Goal: Transaction & Acquisition: Purchase product/service

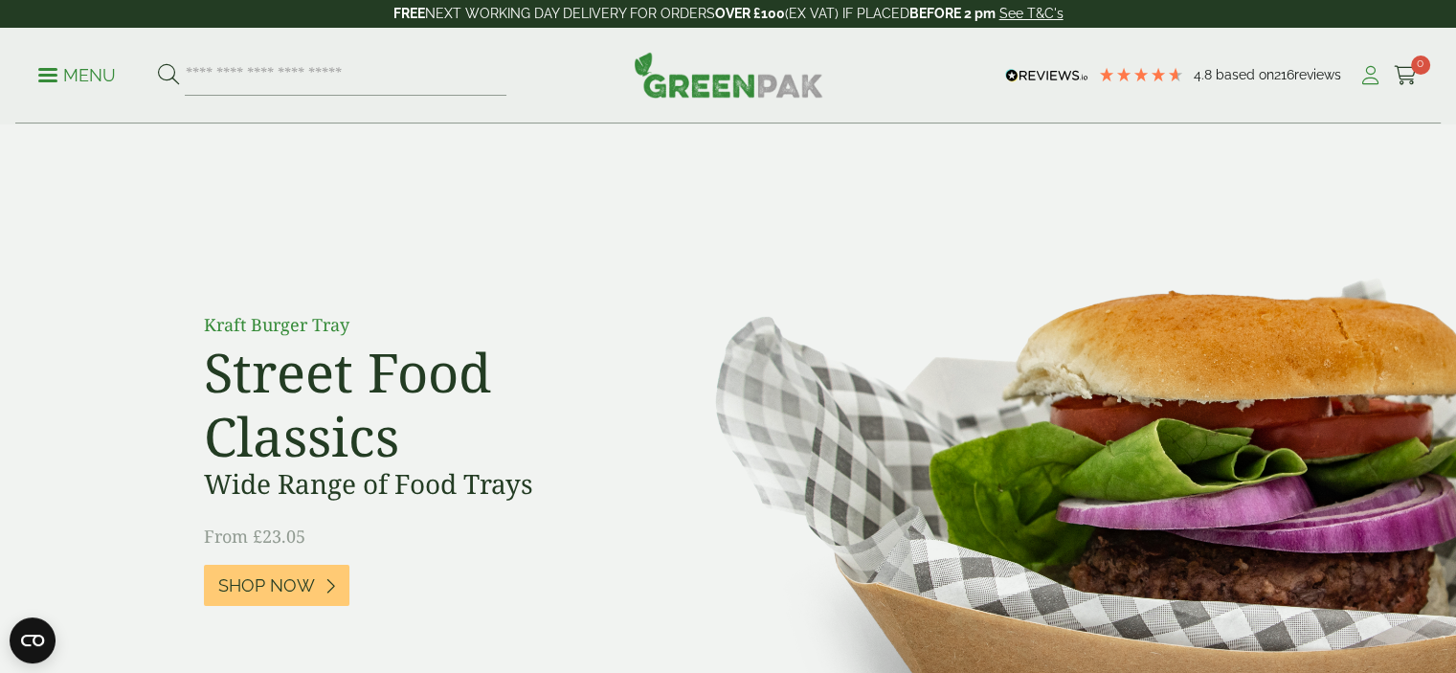
click at [1365, 71] on icon at bounding box center [1370, 75] width 24 height 19
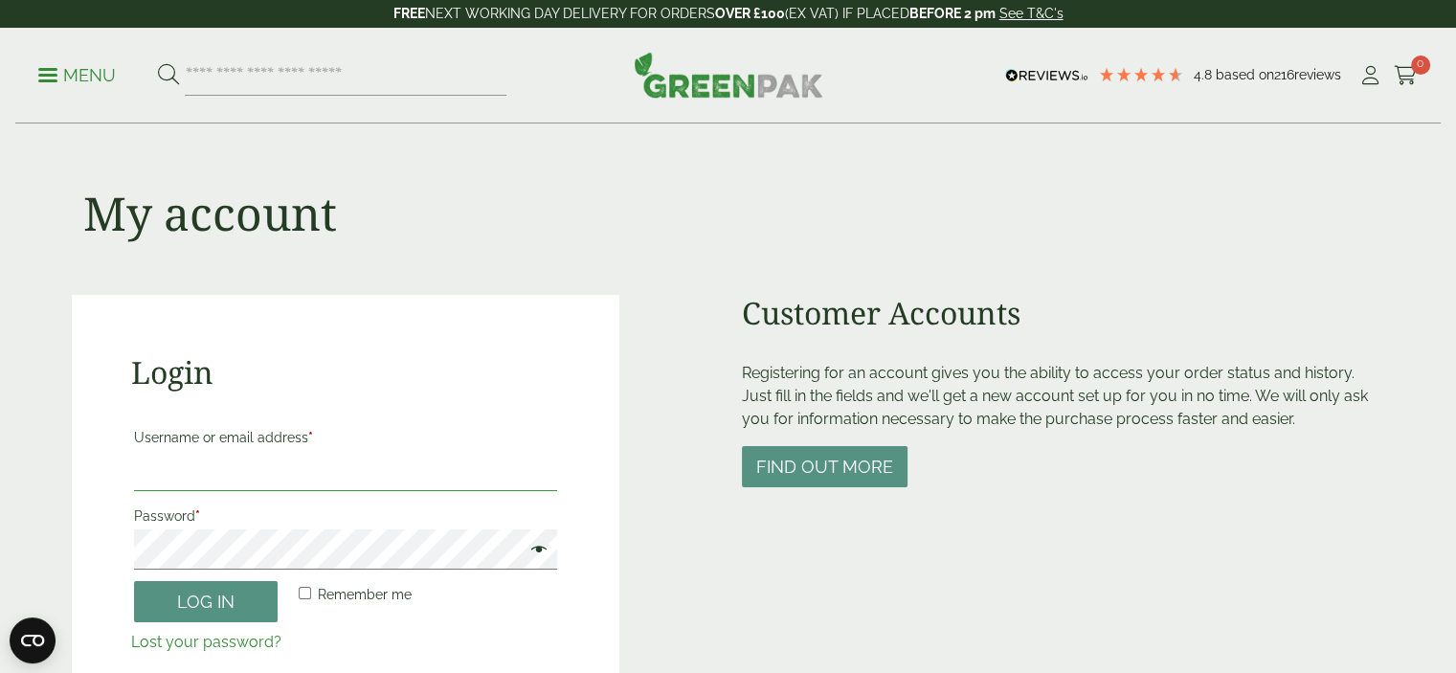
type input "**********"
click at [218, 602] on button "Log in" at bounding box center [206, 601] width 144 height 41
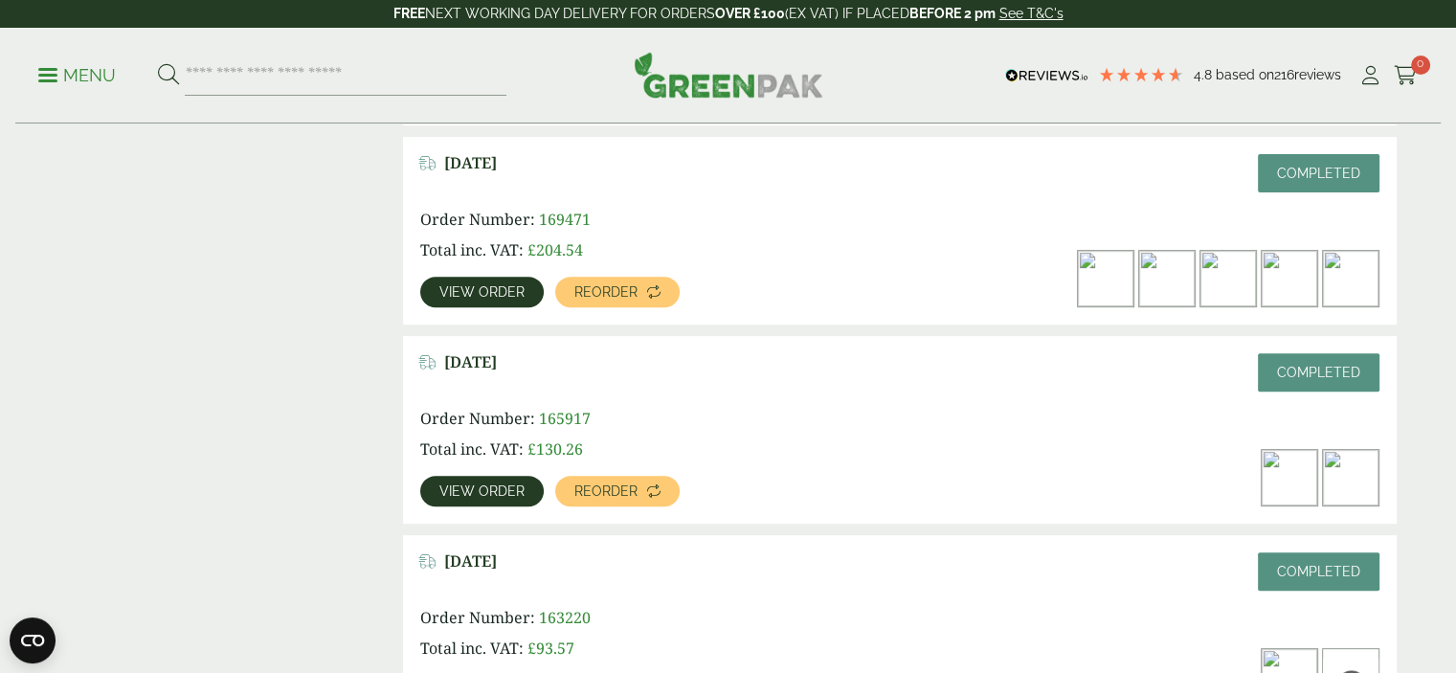
scroll to position [681, 0]
click at [1166, 279] on img at bounding box center [1167, 278] width 56 height 56
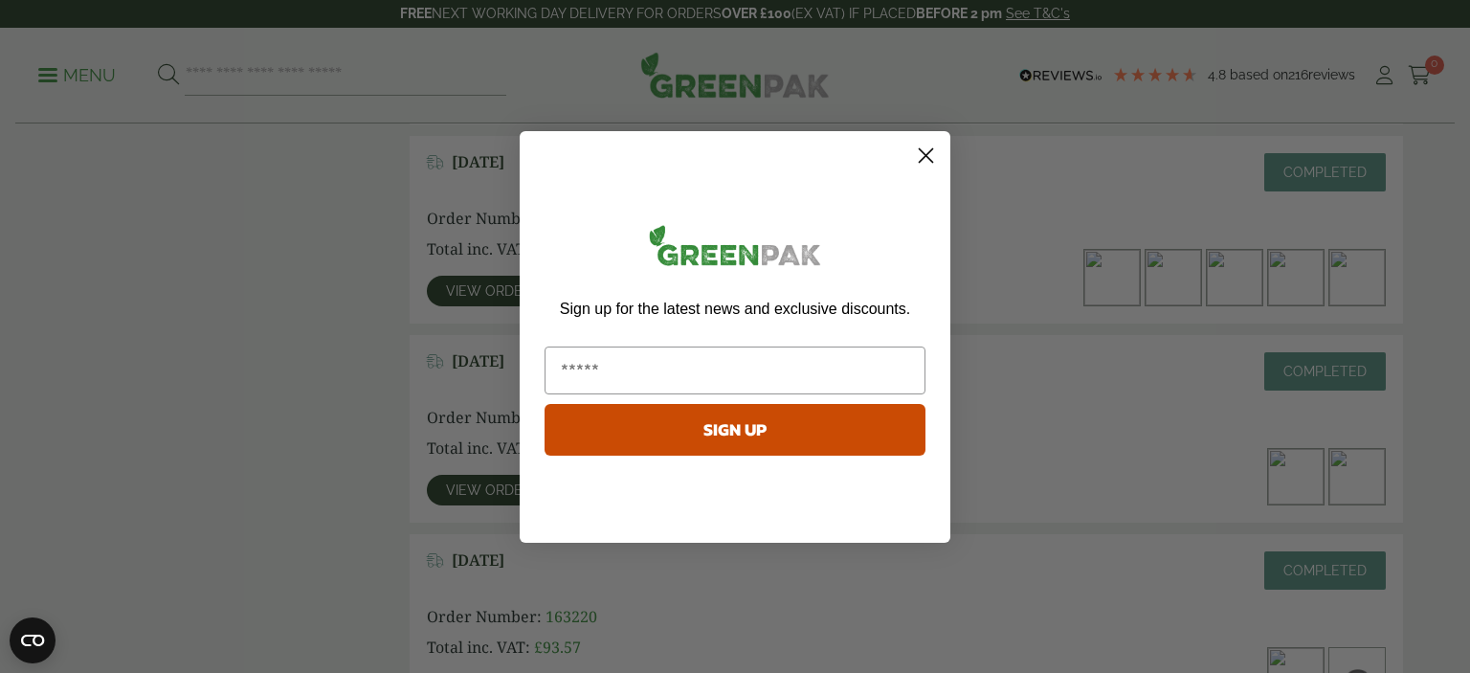
click at [930, 160] on icon "Close dialog" at bounding box center [926, 154] width 13 height 13
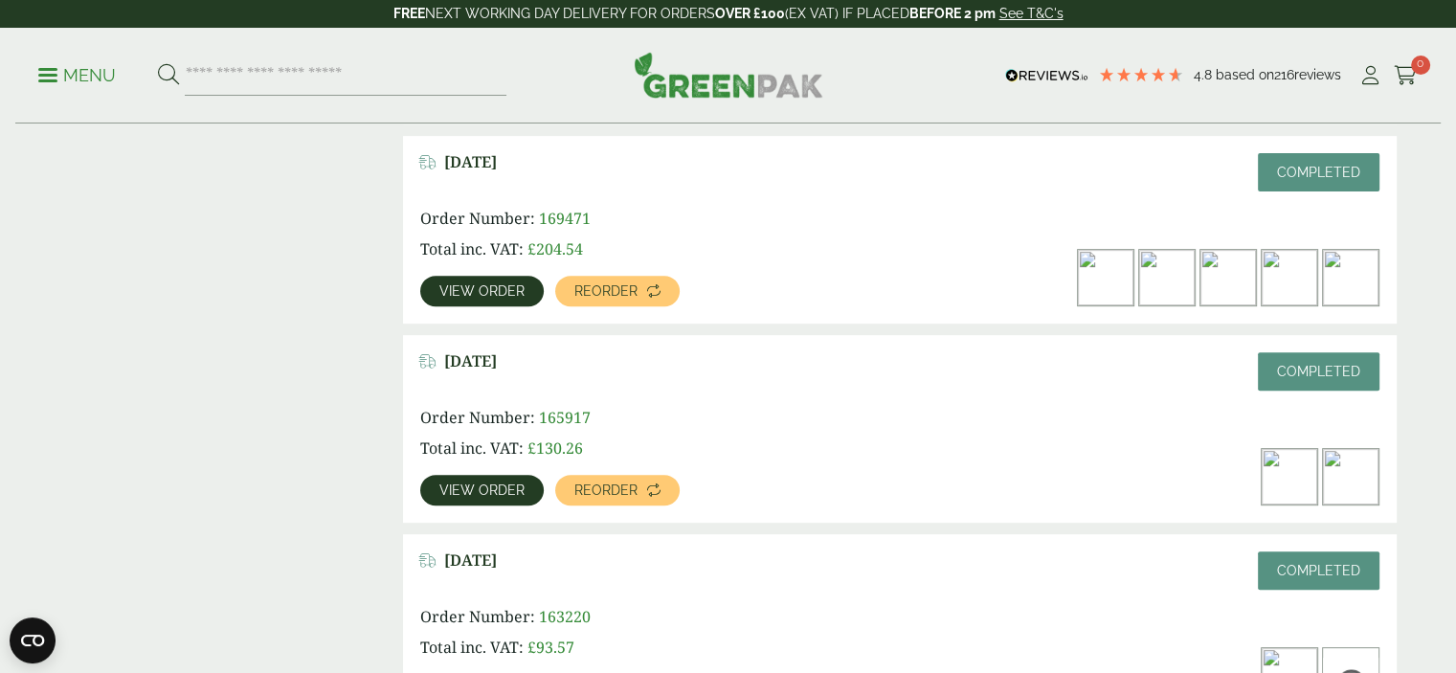
click at [489, 290] on span "View order" at bounding box center [481, 290] width 85 height 13
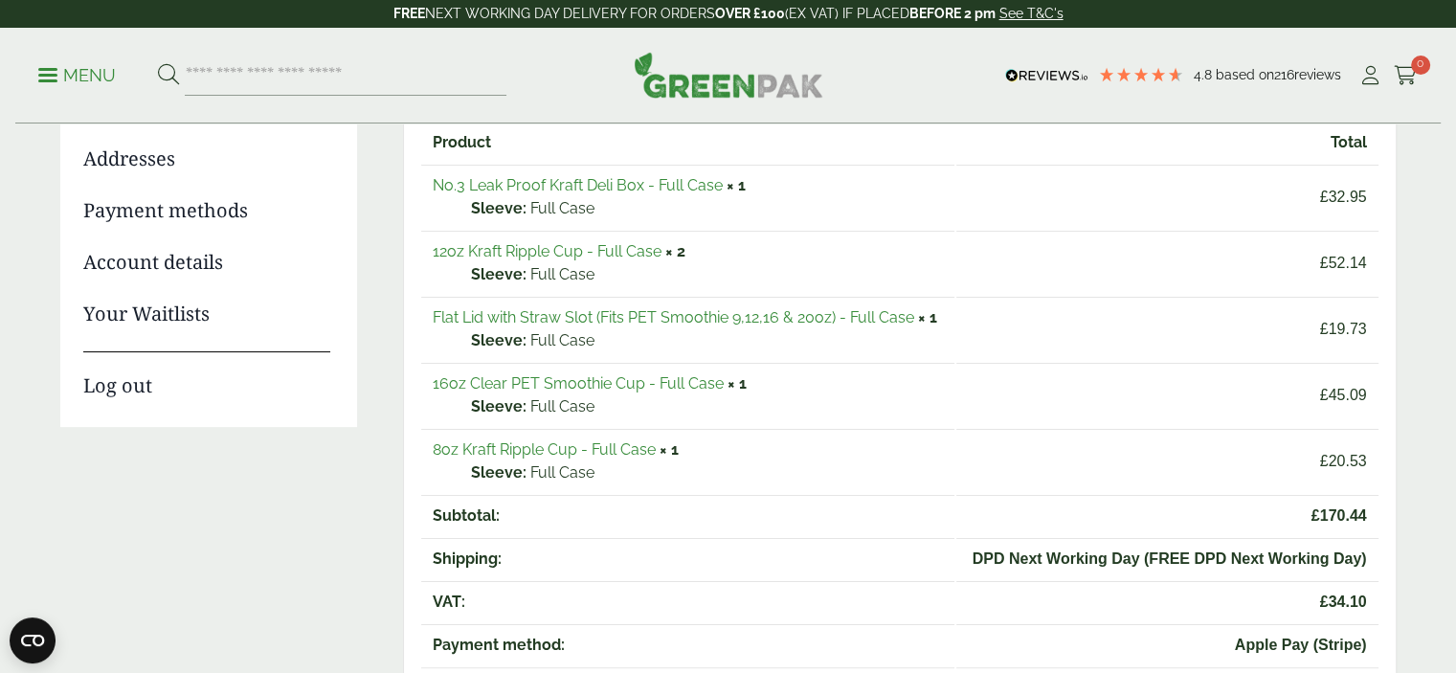
scroll to position [264, 0]
click at [624, 248] on link "12oz Kraft Ripple Cup - Full Case" at bounding box center [547, 250] width 229 height 18
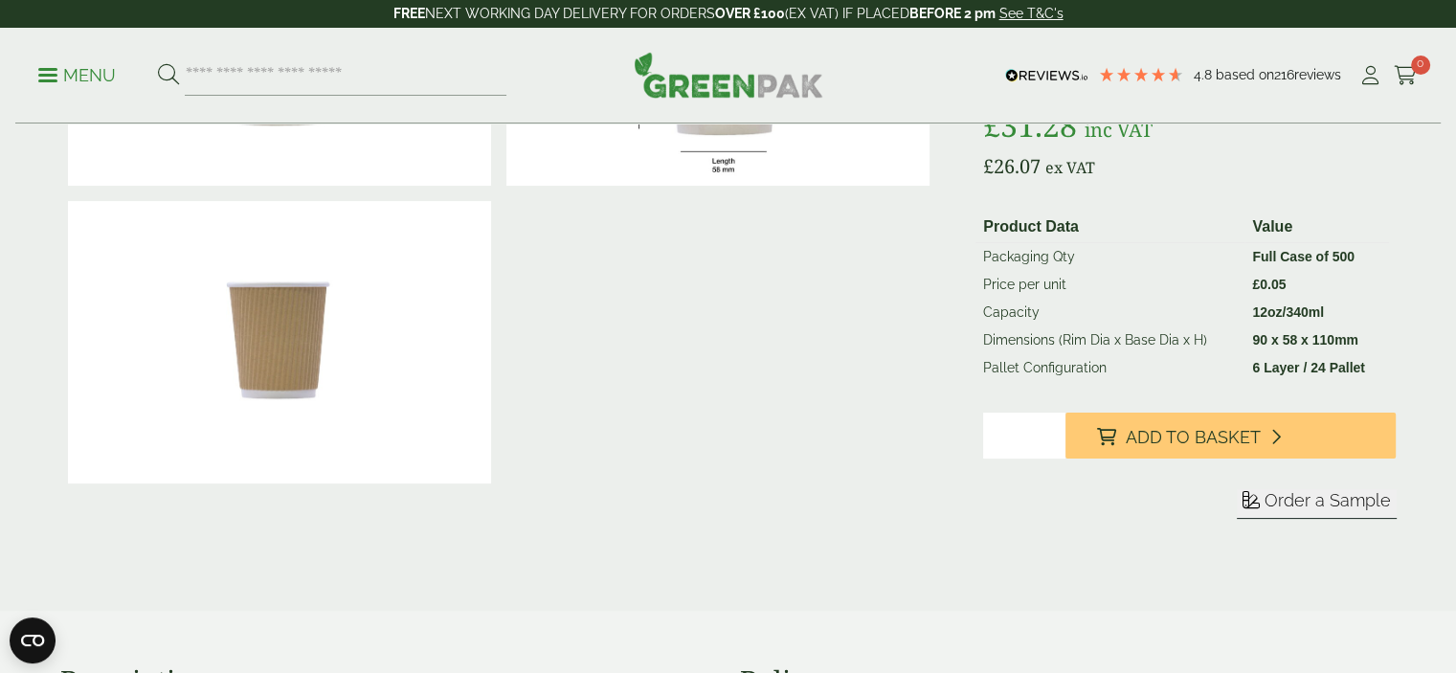
scroll to position [291, 0]
type input "*"
click at [1053, 428] on input "*" at bounding box center [1024, 435] width 82 height 46
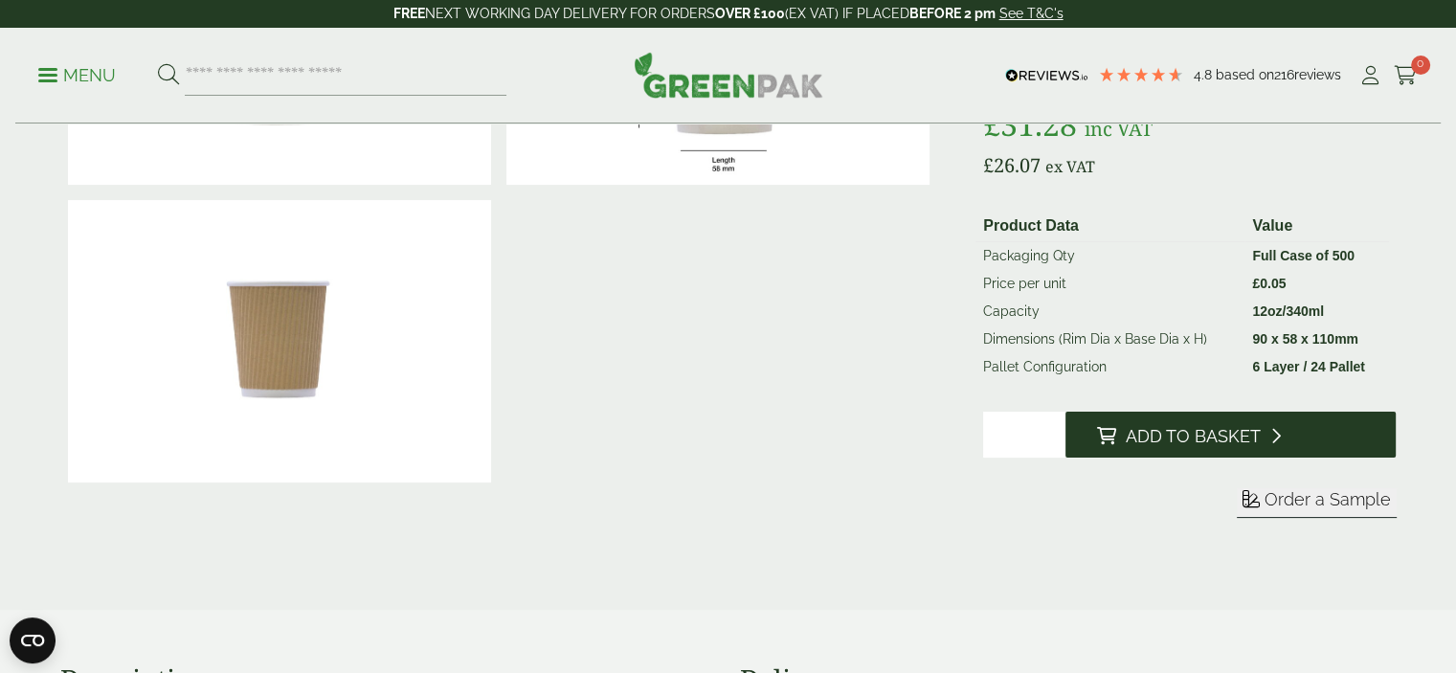
click at [1156, 436] on span "Add to Basket" at bounding box center [1192, 436] width 135 height 21
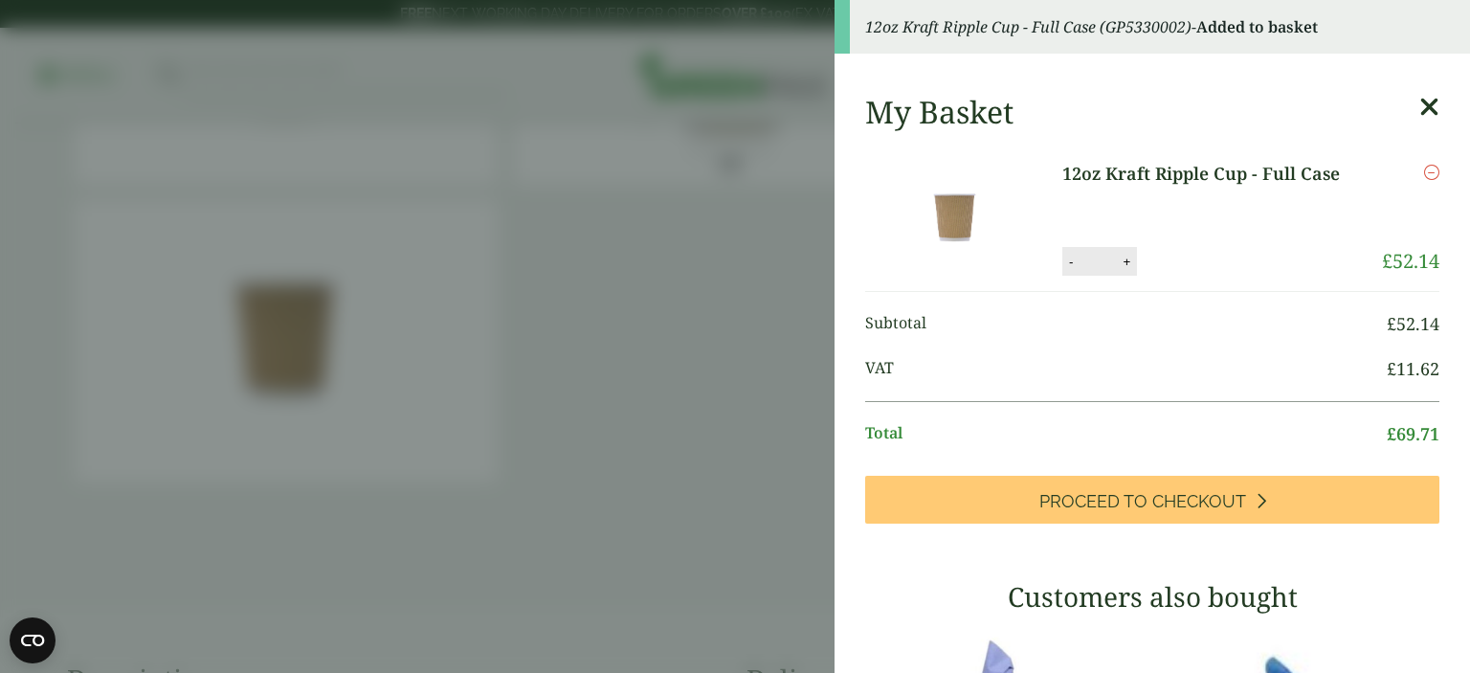
click at [1419, 103] on icon at bounding box center [1429, 107] width 20 height 27
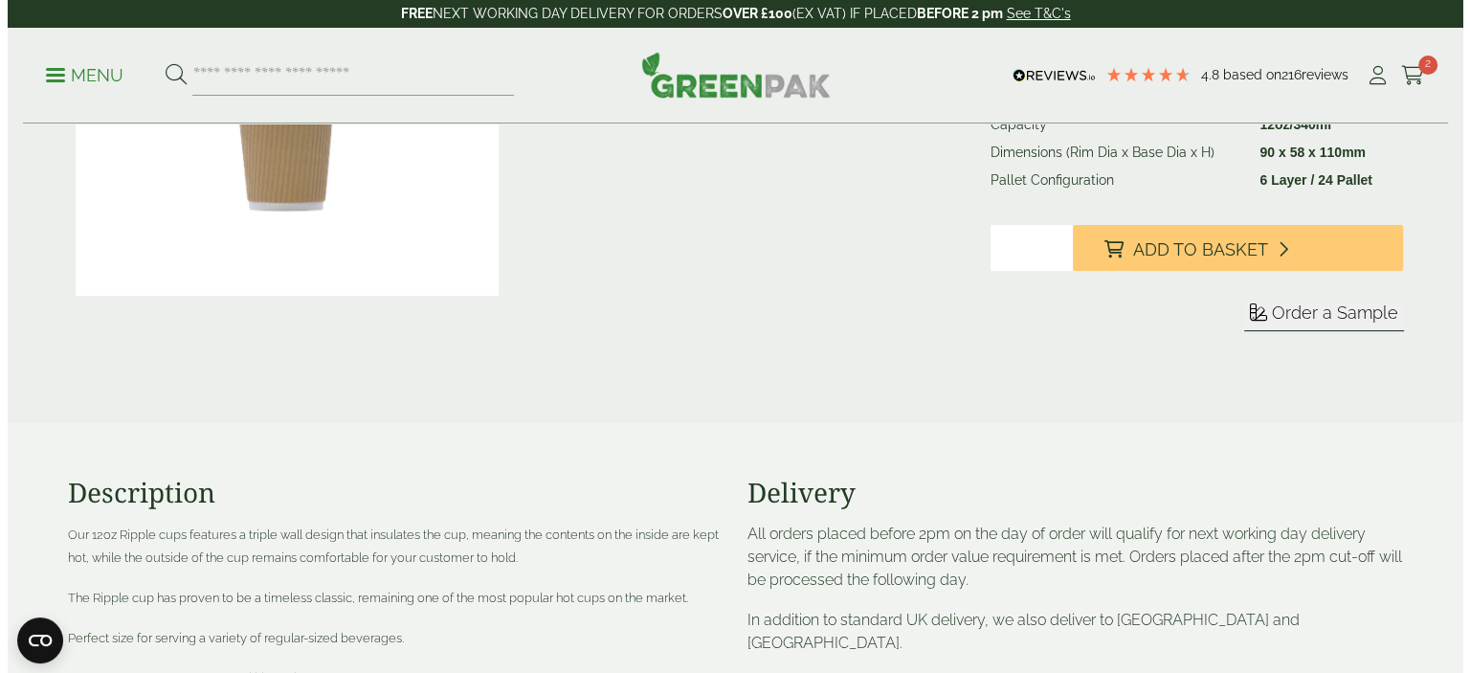
scroll to position [479, 0]
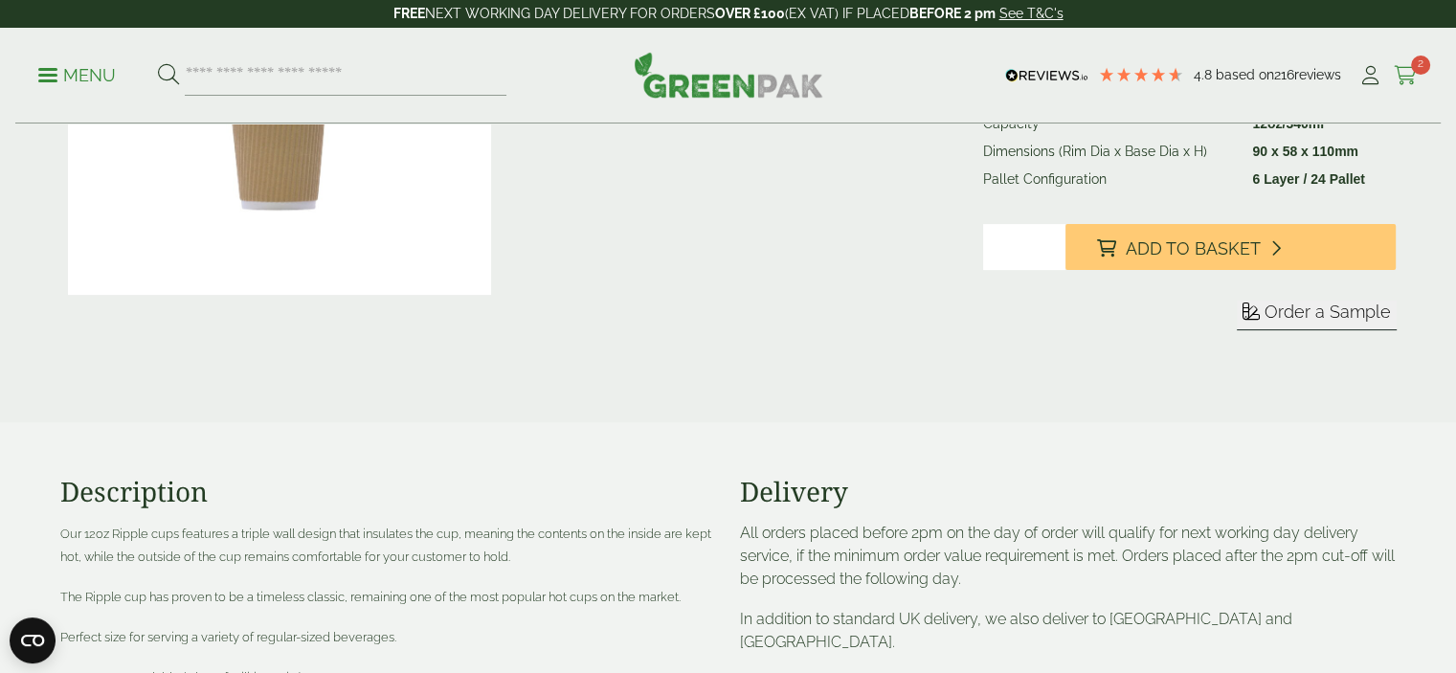
click at [1409, 75] on icon at bounding box center [1405, 75] width 24 height 19
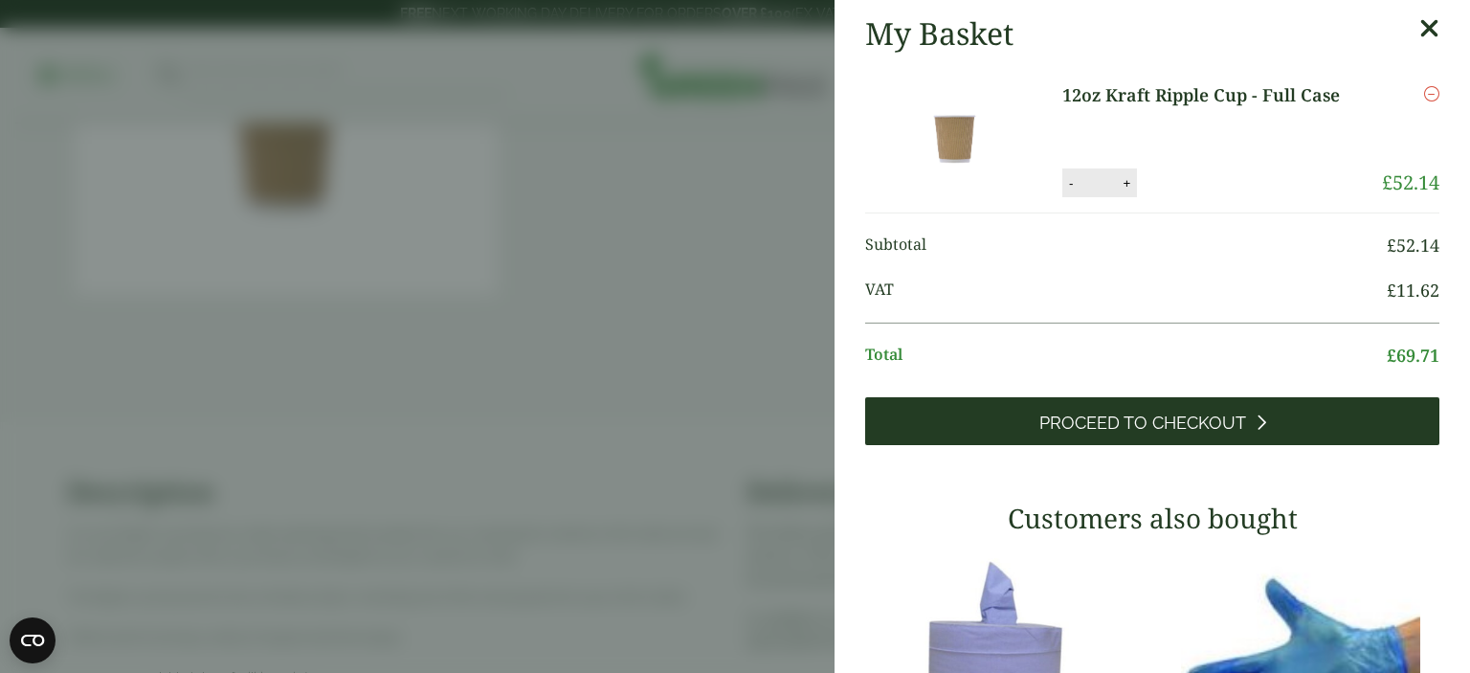
click at [1155, 433] on link "Proceed to Checkout" at bounding box center [1152, 421] width 574 height 48
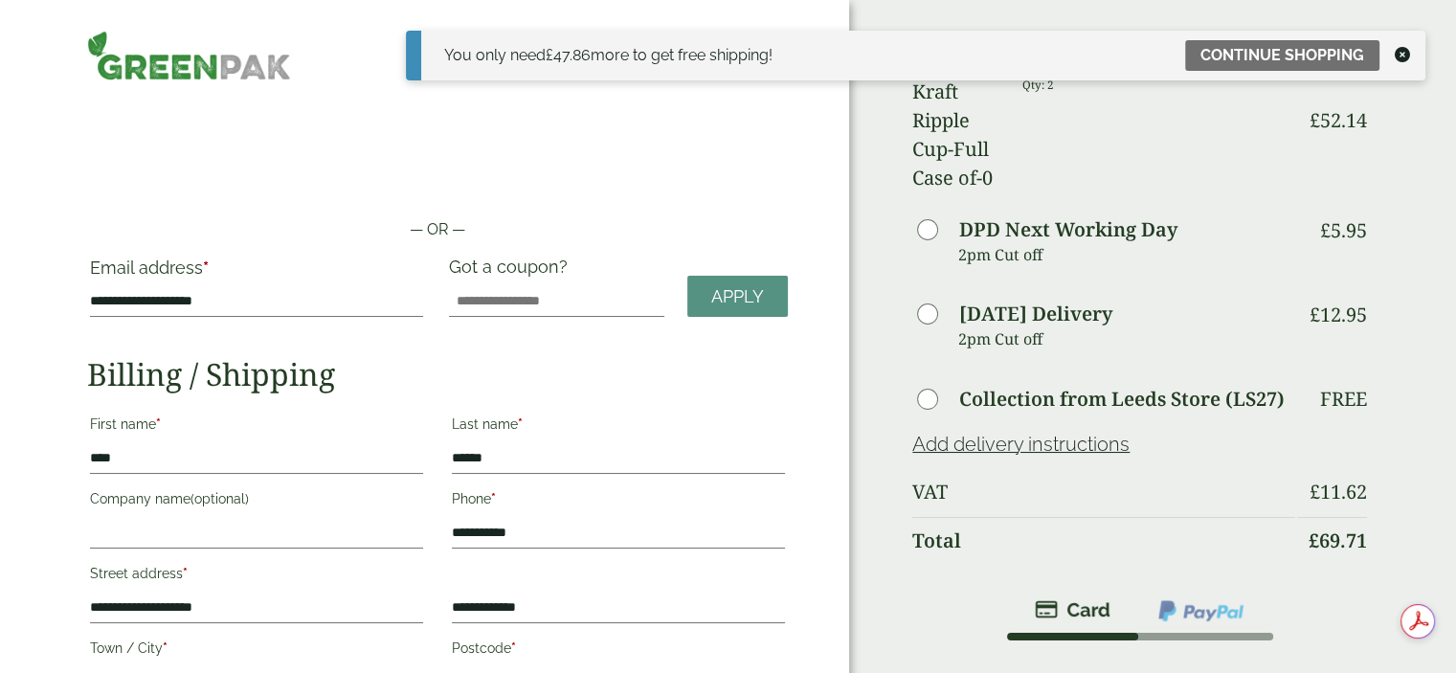
click at [1404, 56] on icon at bounding box center [1401, 54] width 15 height 15
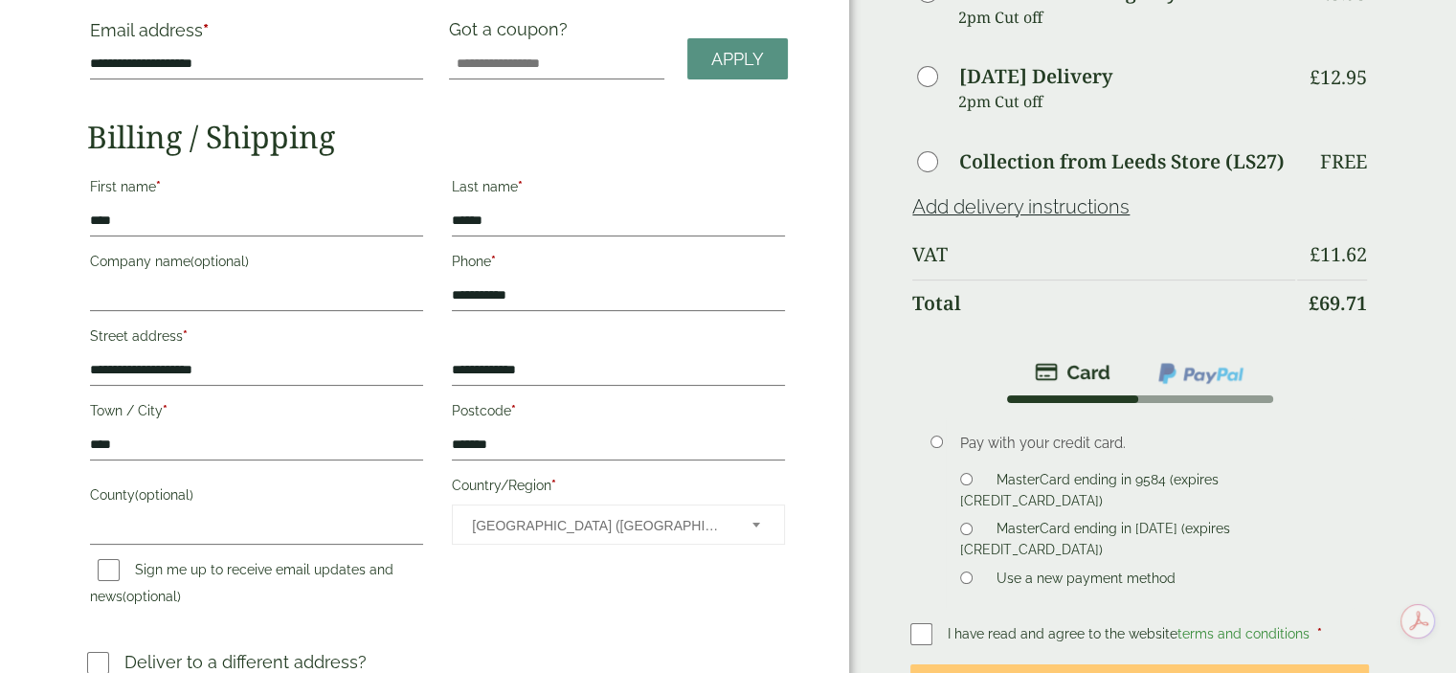
scroll to position [400, 0]
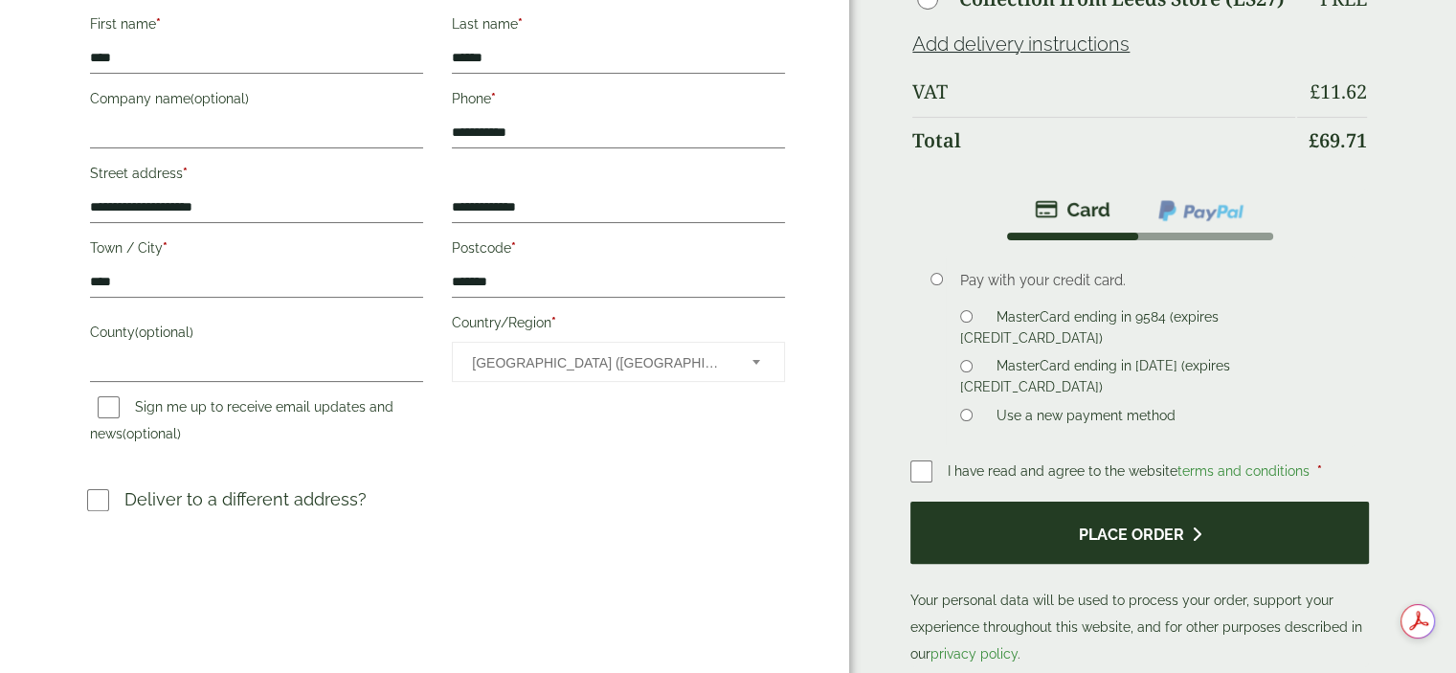
click at [1122, 501] on button "Place order" at bounding box center [1139, 532] width 458 height 62
